Goal: Go to known website: Access a specific website the user already knows

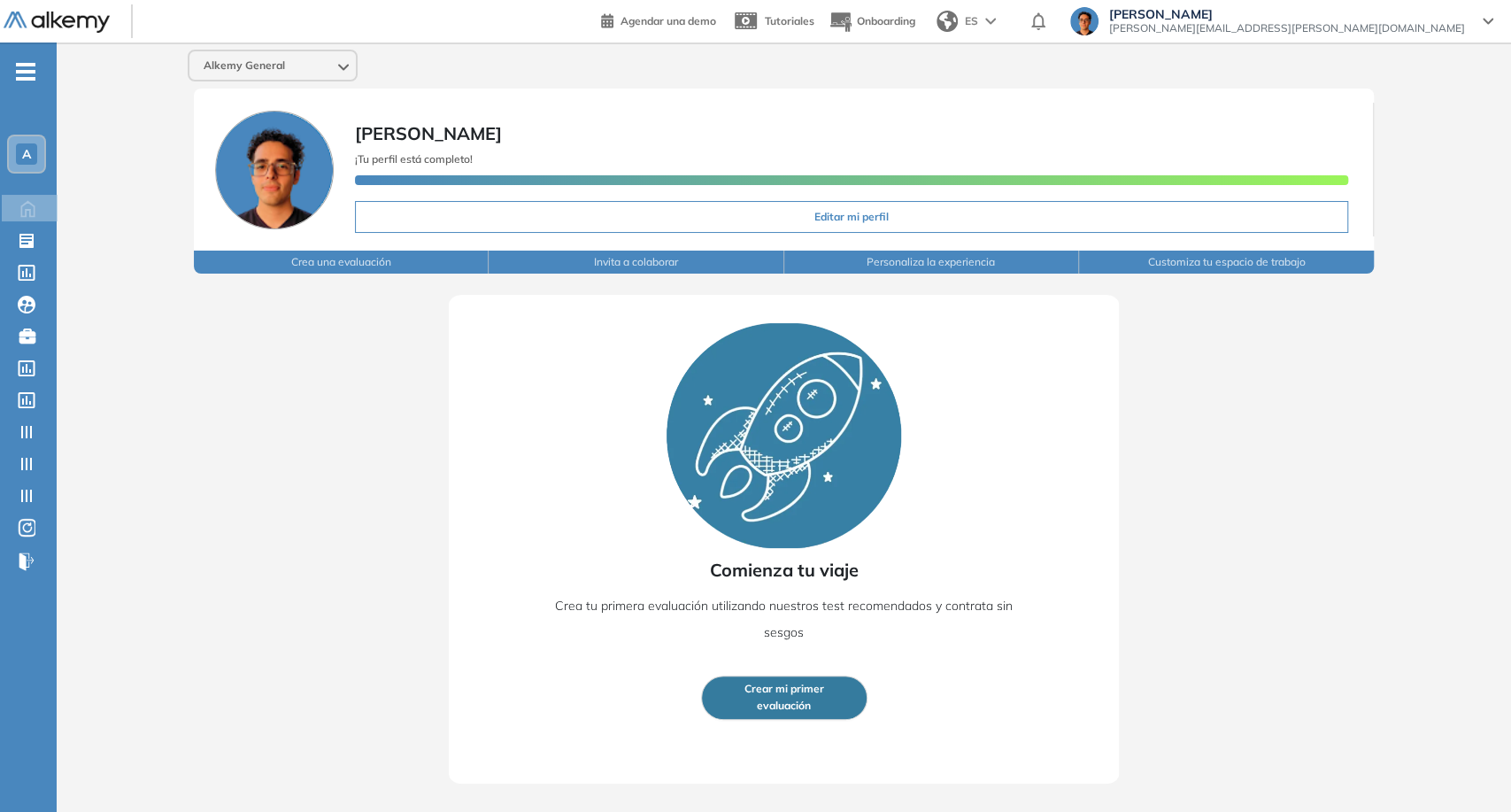
click at [26, 84] on ul "A Home Home Evaluaciones Evaluaciones Catálogo de tests Catálogo de tests Comun…" at bounding box center [29, 323] width 57 height 505
click at [22, 71] on icon "-" at bounding box center [26, 72] width 20 height 4
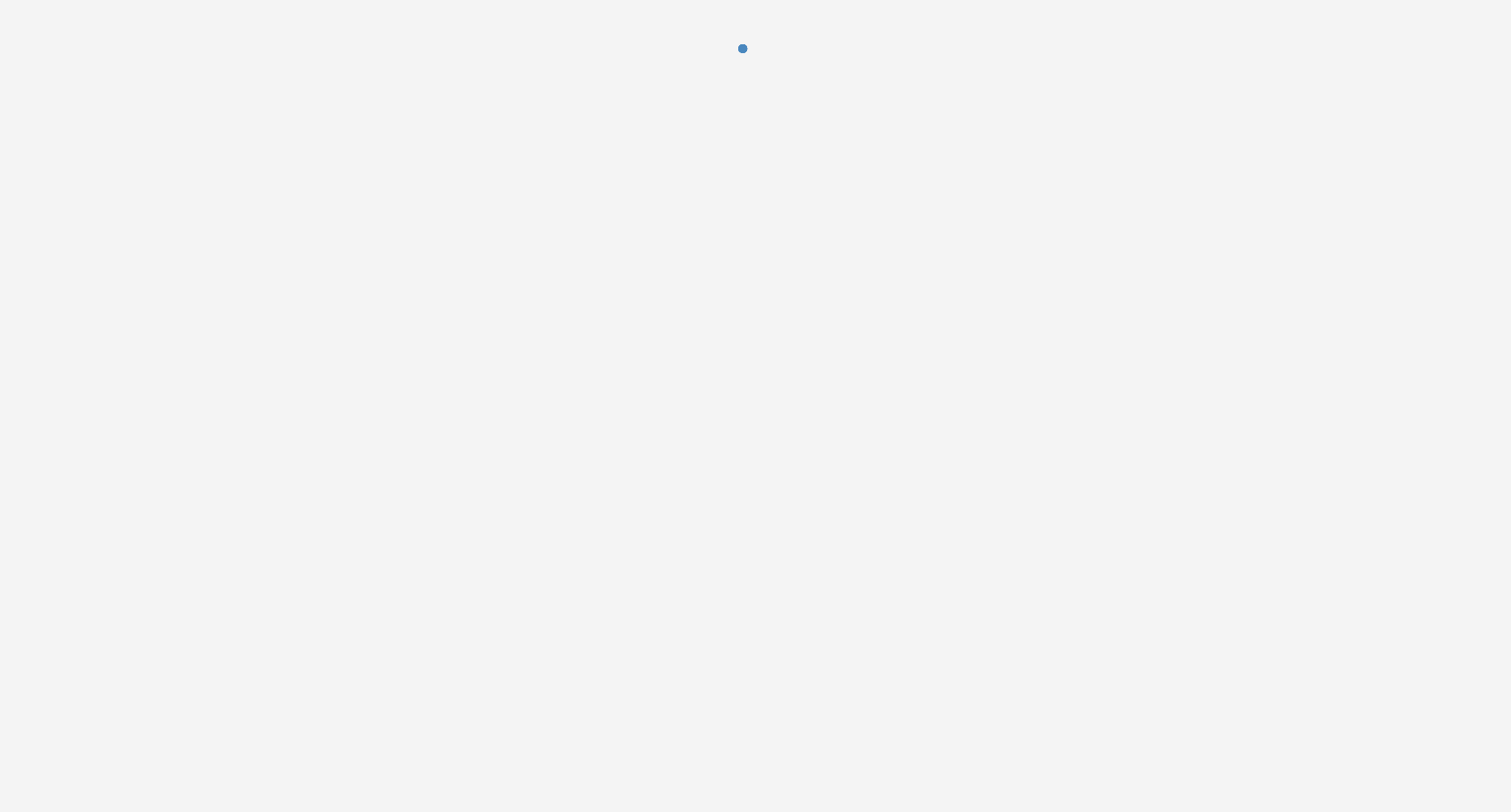
drag, startPoint x: 634, startPoint y: 96, endPoint x: 663, endPoint y: 75, distance: 35.8
click at [634, 95] on div at bounding box center [755, 62] width 1511 height 124
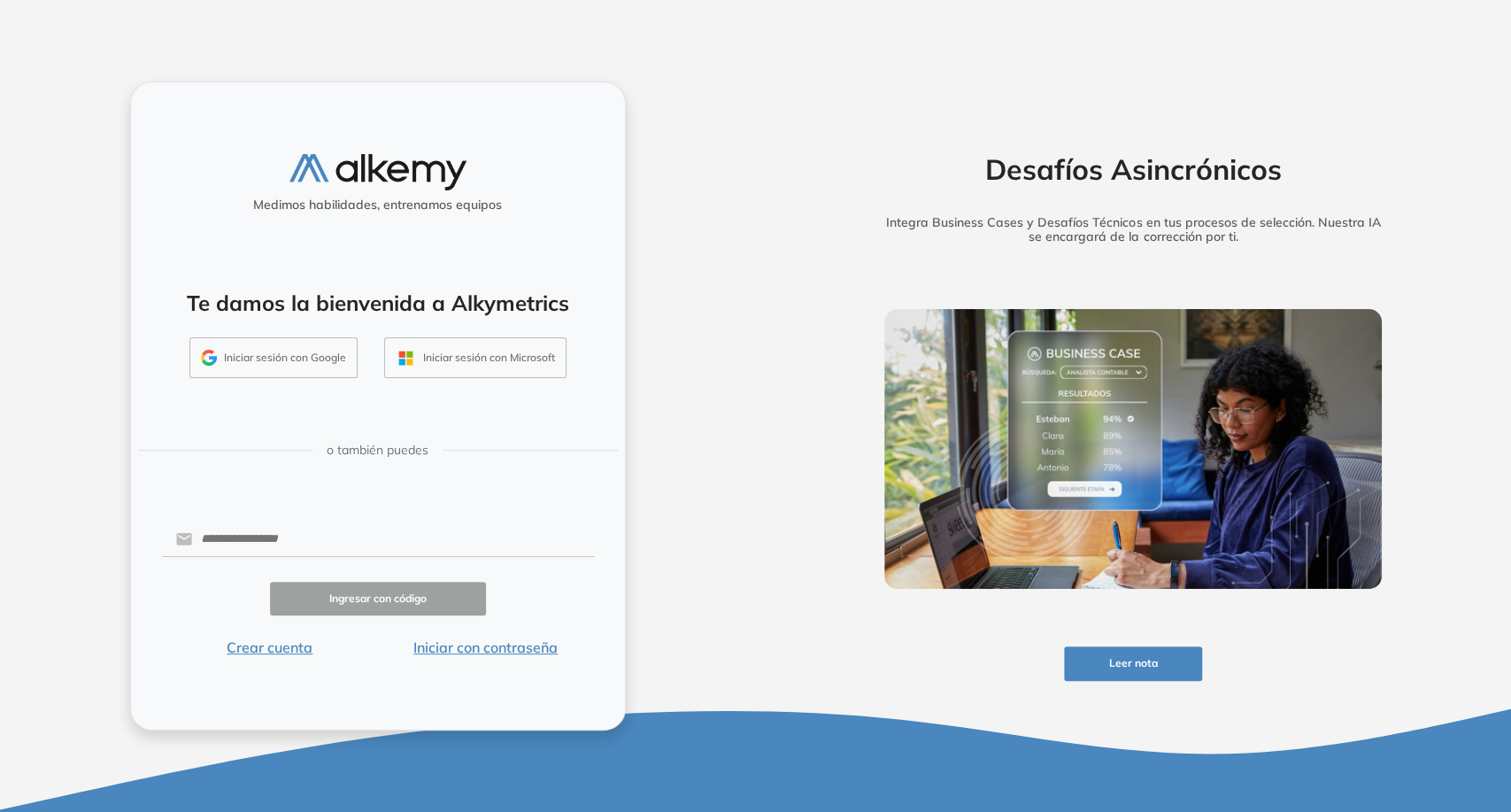
click at [326, 338] on button "Iniciar sesión con Google" at bounding box center [273, 357] width 168 height 40
